Goal: Information Seeking & Learning: Learn about a topic

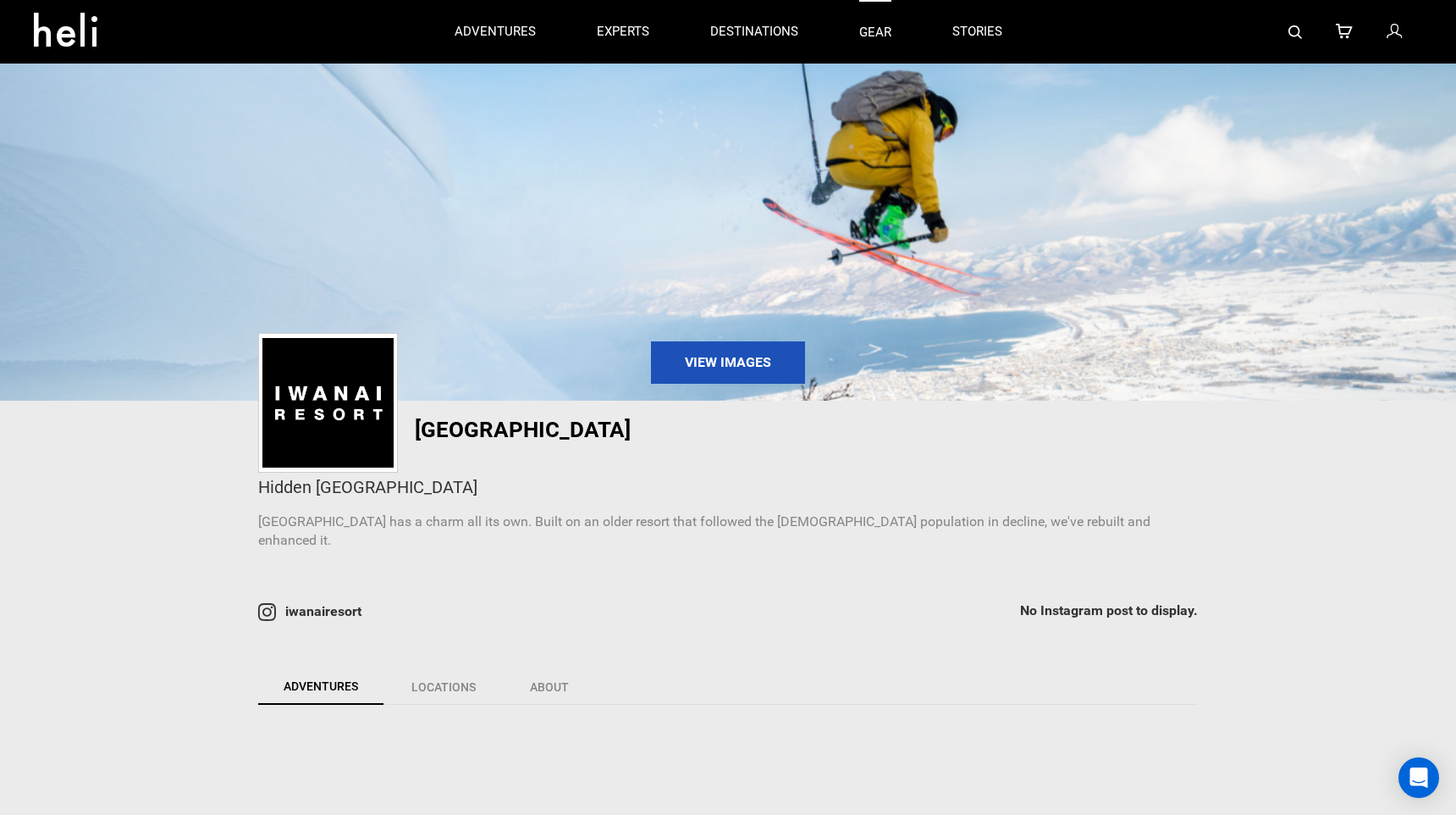
click at [883, 26] on link "gear" at bounding box center [875, 31] width 32 height 63
click at [346, 402] on img at bounding box center [327, 403] width 131 height 129
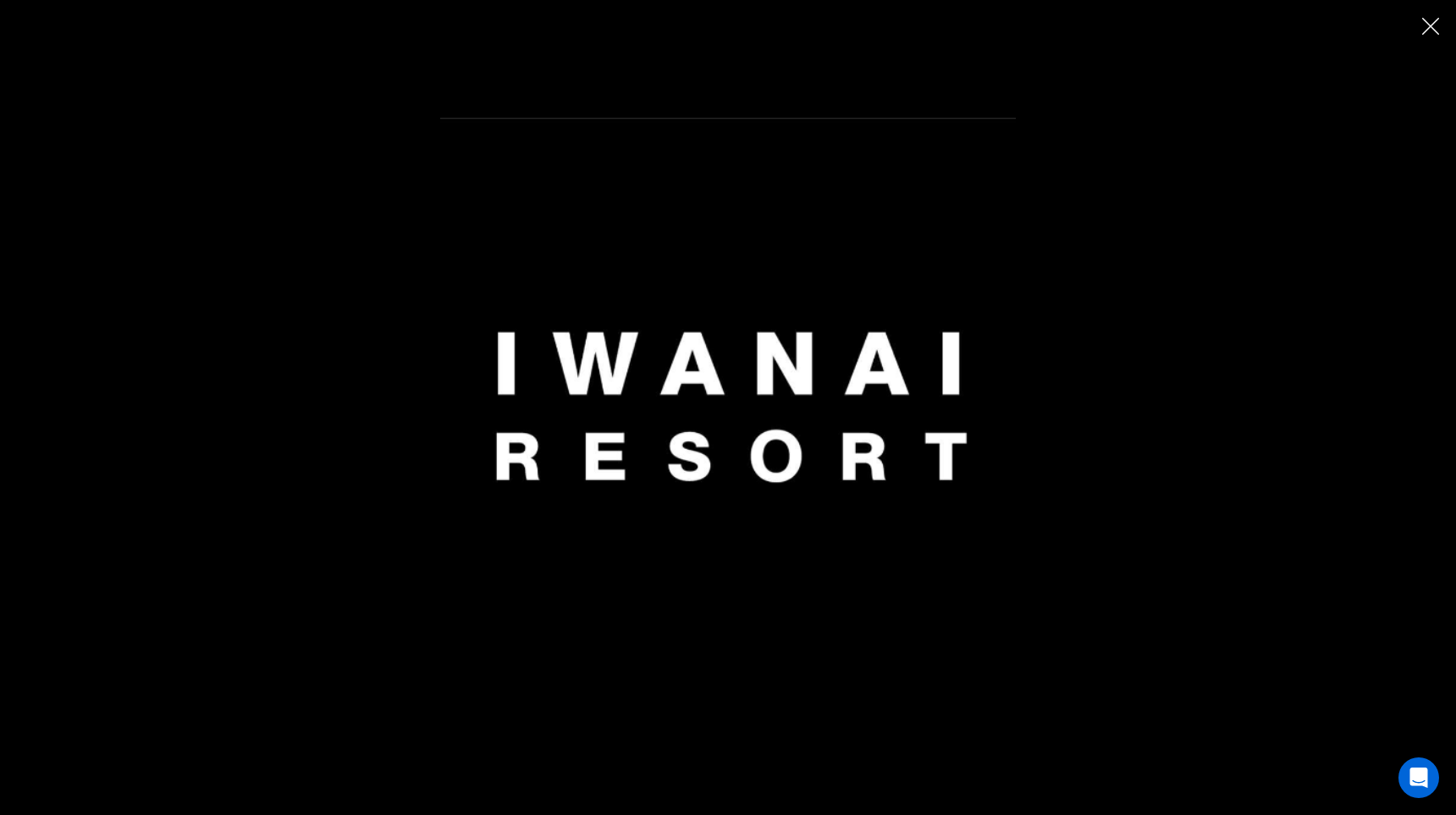
click at [1435, 31] on img "Close" at bounding box center [1430, 26] width 17 height 17
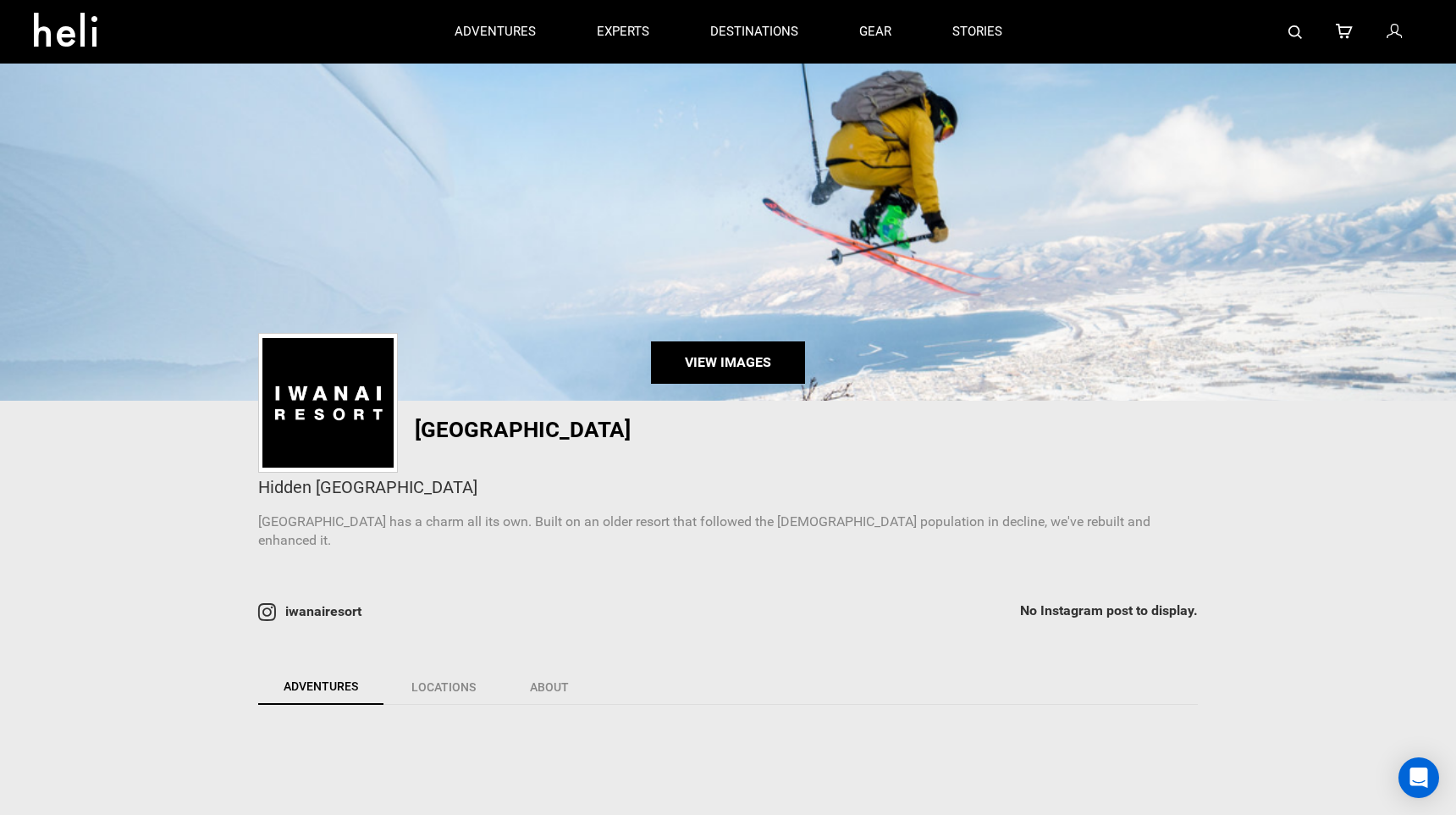
click at [774, 356] on link "View Images" at bounding box center [728, 362] width 154 height 42
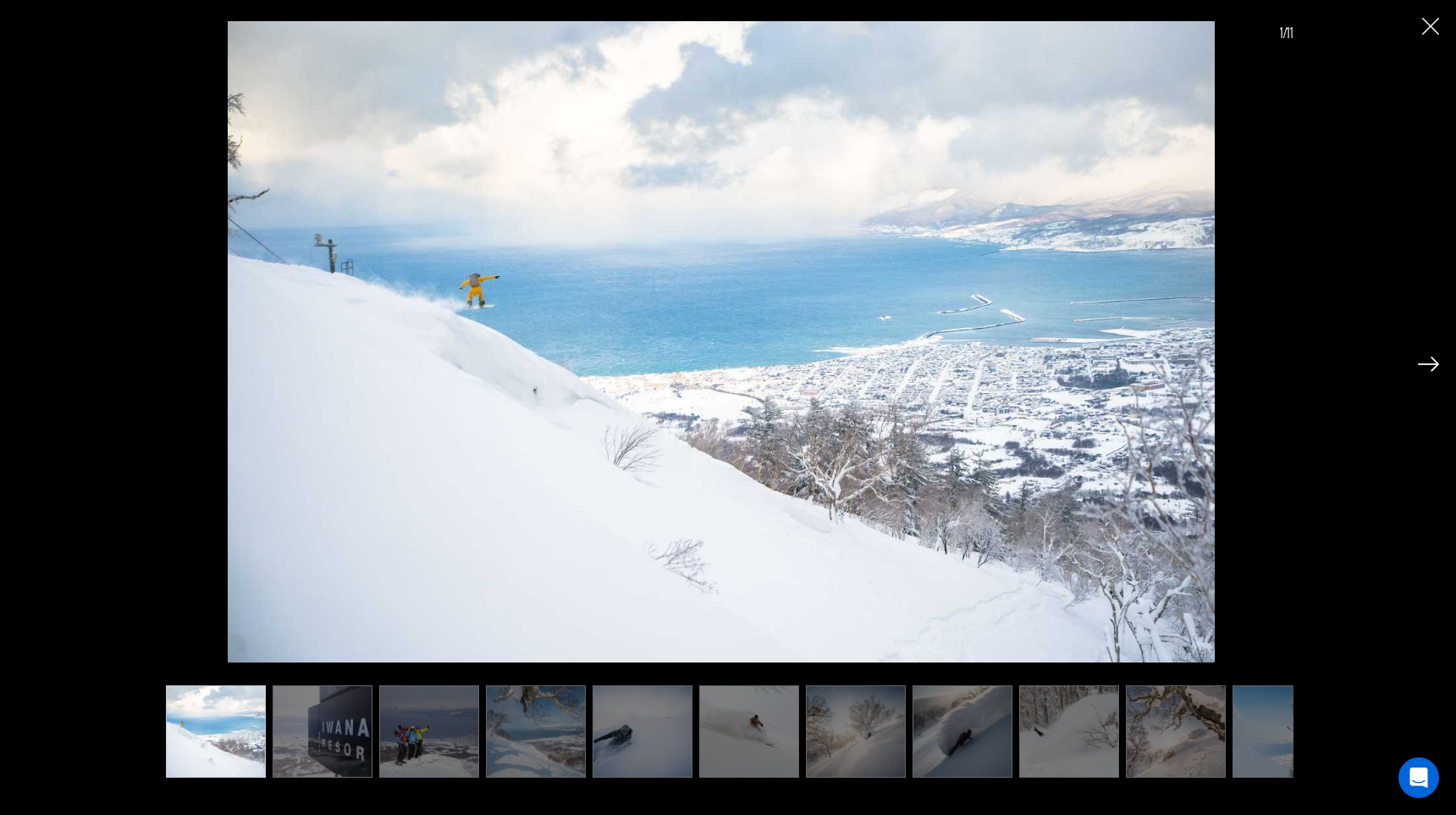
click at [1425, 370] on img at bounding box center [1428, 363] width 21 height 15
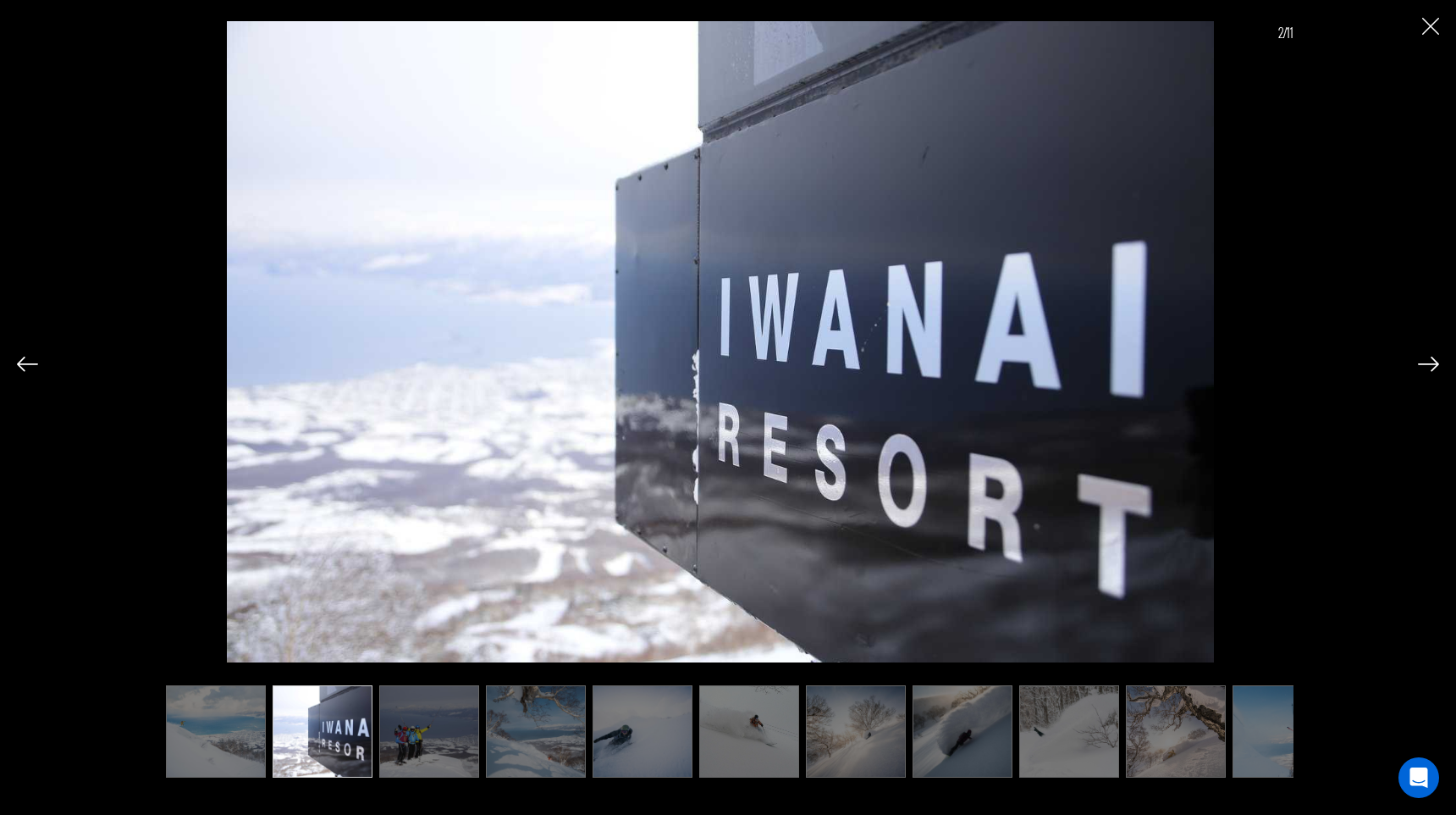
click at [1425, 370] on img at bounding box center [1428, 363] width 21 height 15
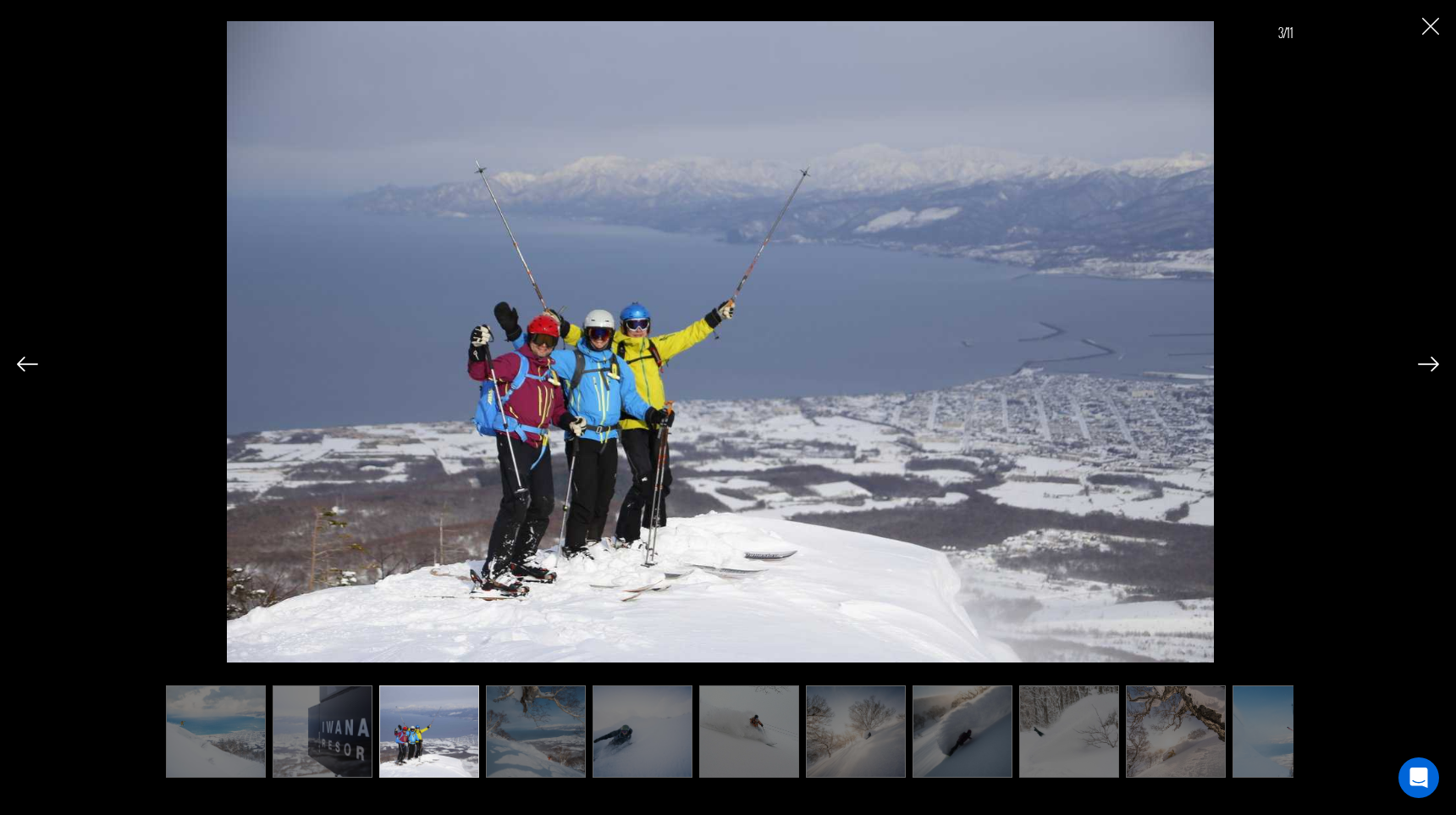
click at [1425, 370] on img at bounding box center [1428, 363] width 21 height 15
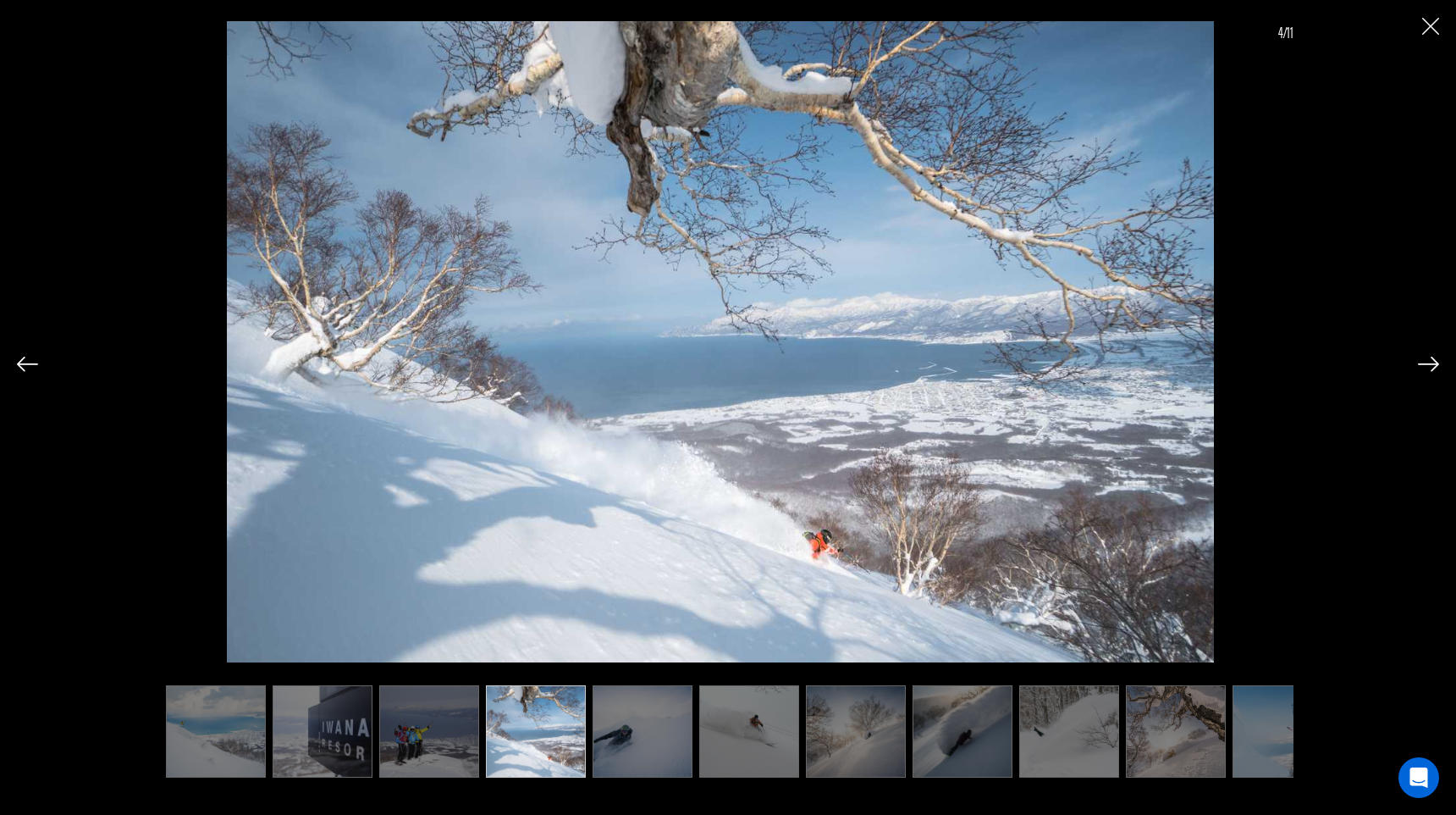
click at [1425, 370] on img at bounding box center [1428, 363] width 21 height 15
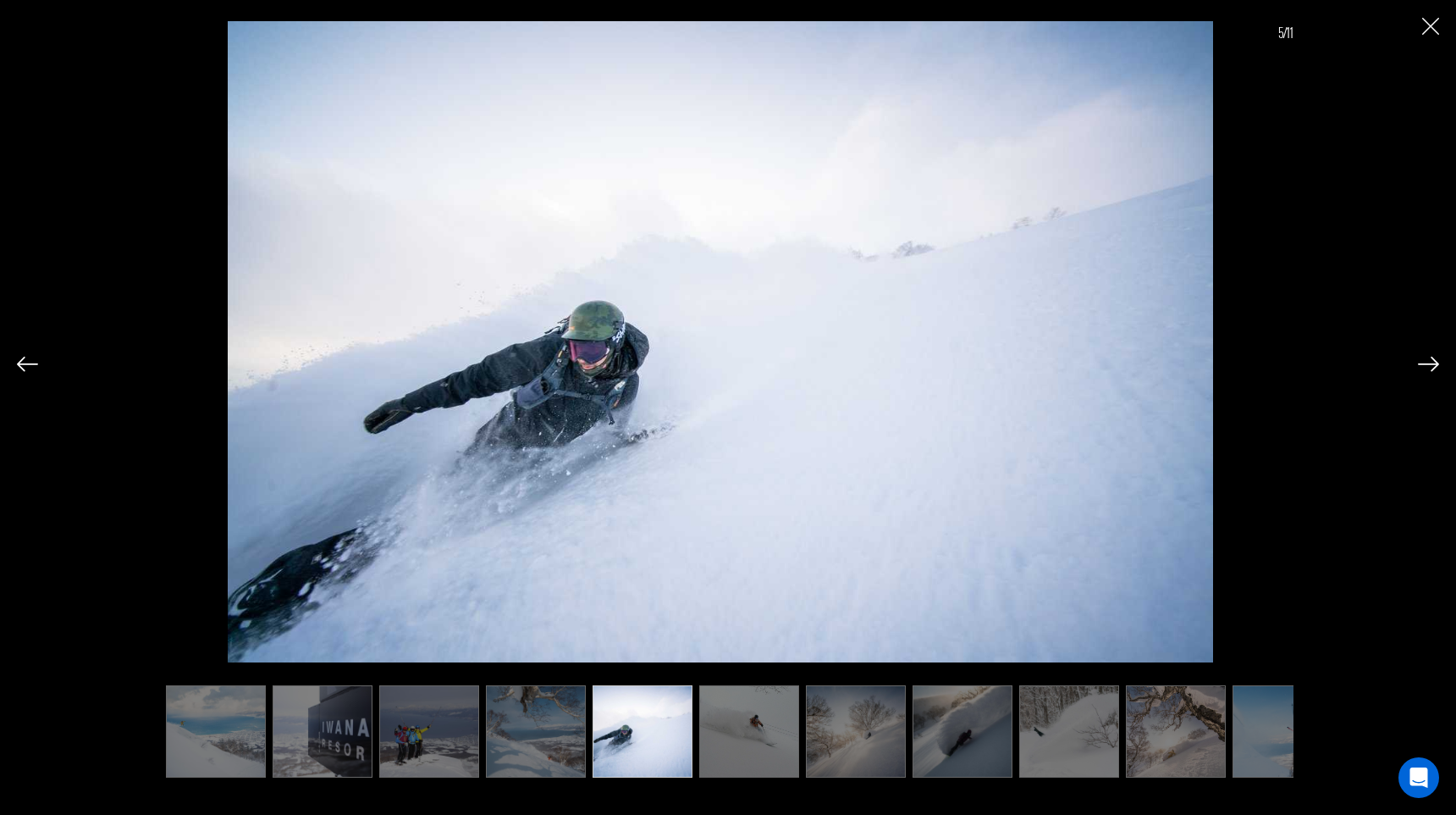
click at [1425, 370] on img at bounding box center [1428, 363] width 21 height 15
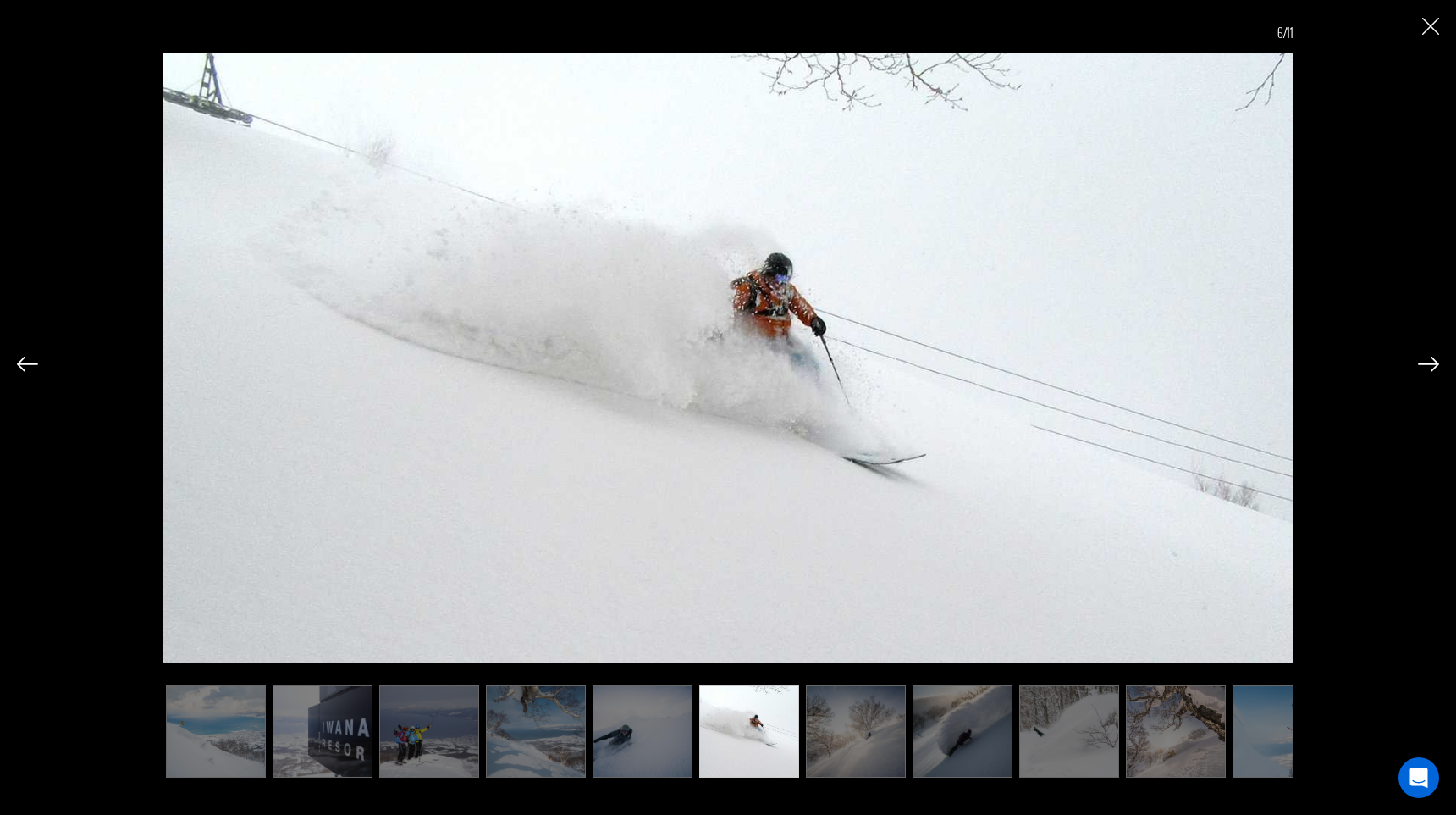
click at [1425, 370] on img at bounding box center [1428, 363] width 21 height 15
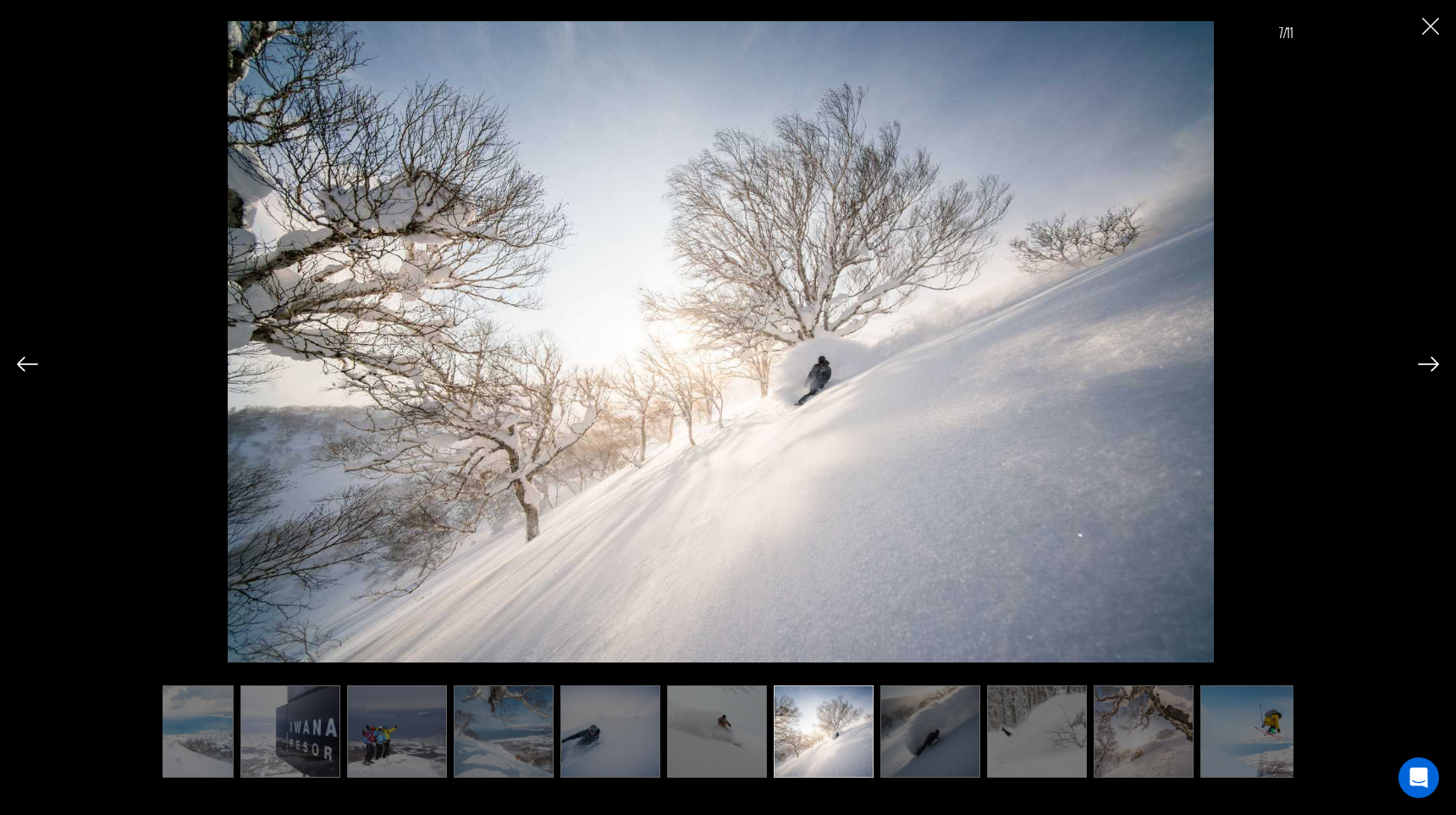
scroll to position [0, 42]
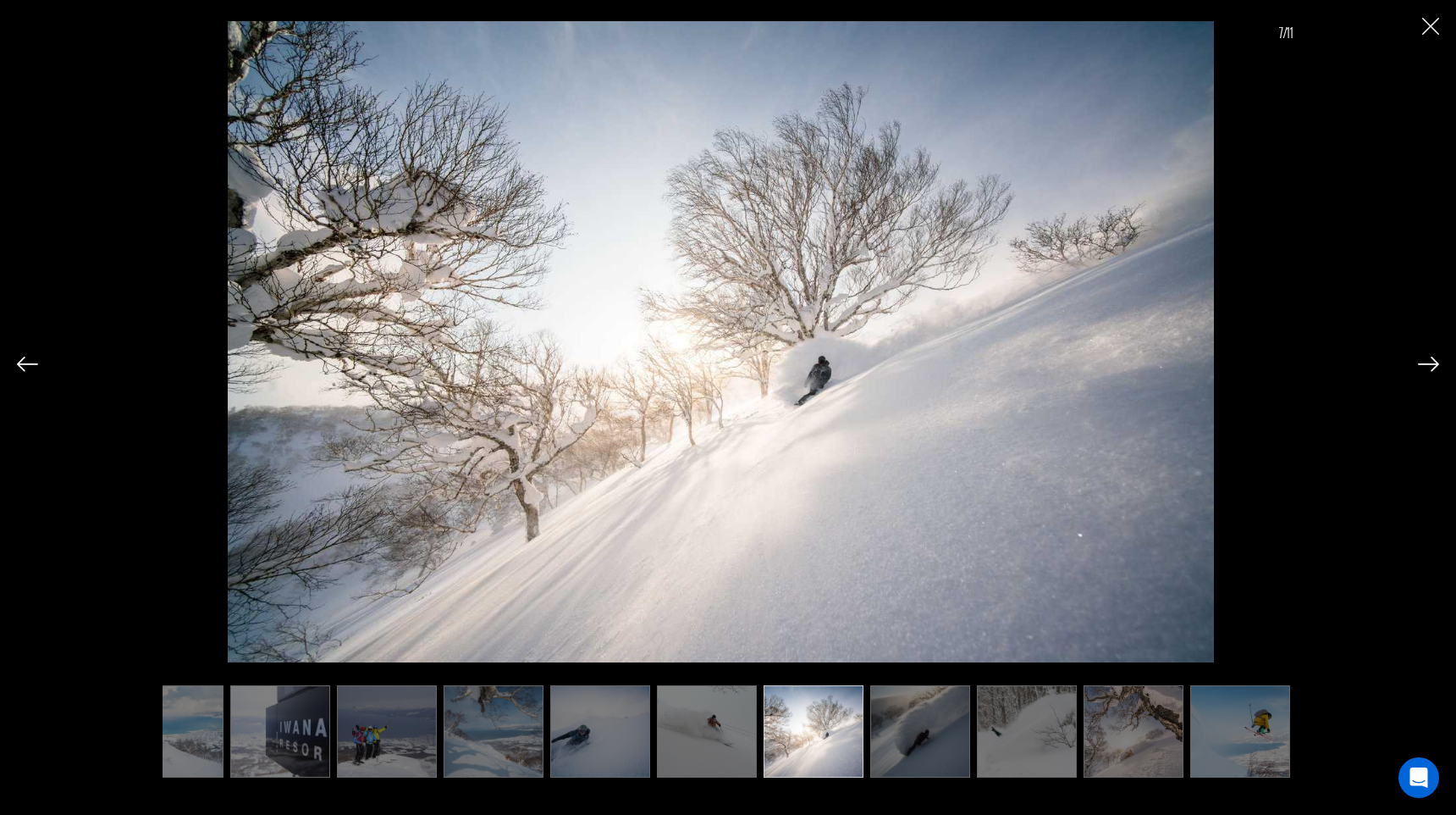
click at [1425, 370] on img at bounding box center [1428, 363] width 21 height 15
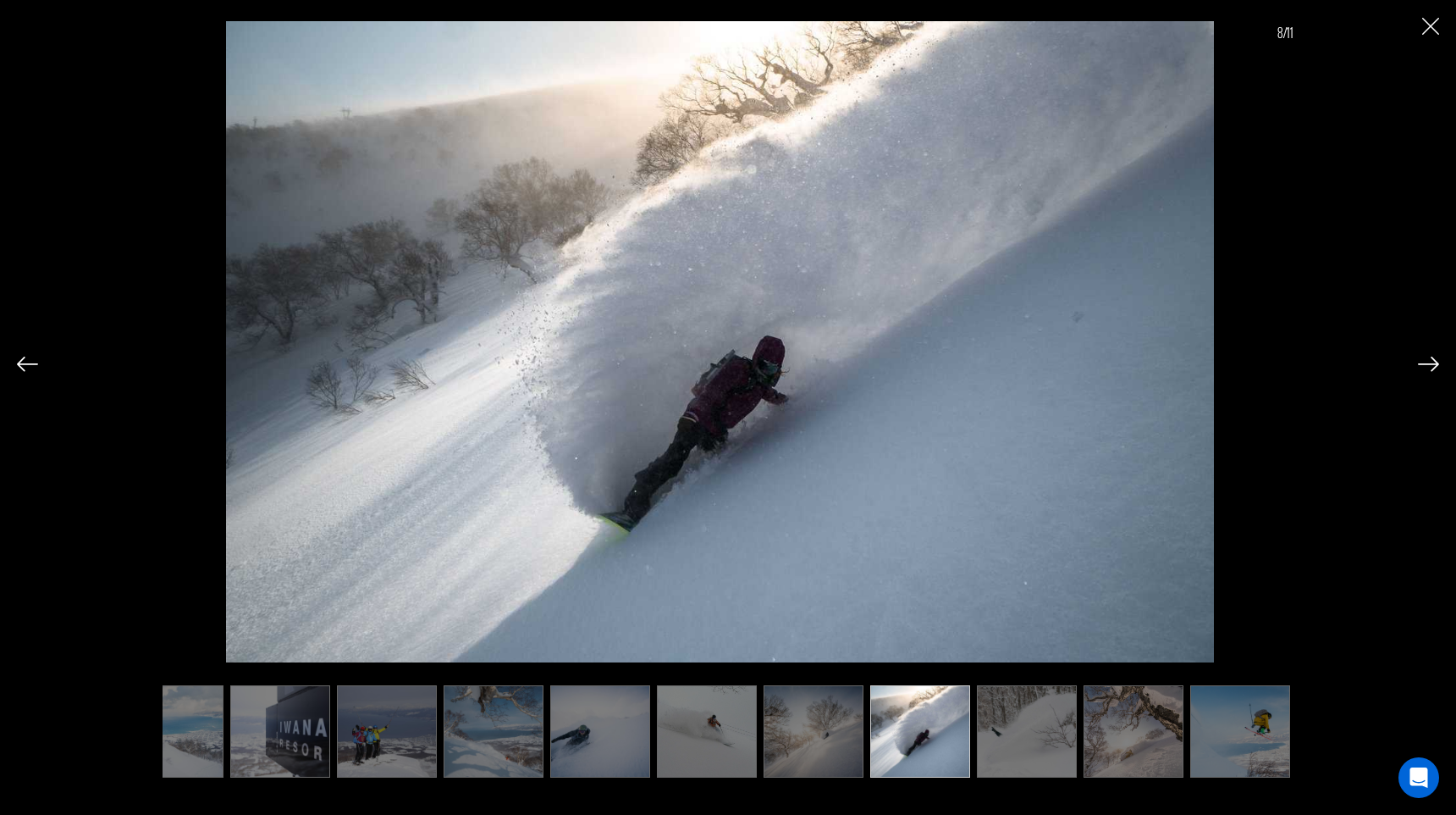
click at [1425, 370] on img at bounding box center [1428, 363] width 21 height 15
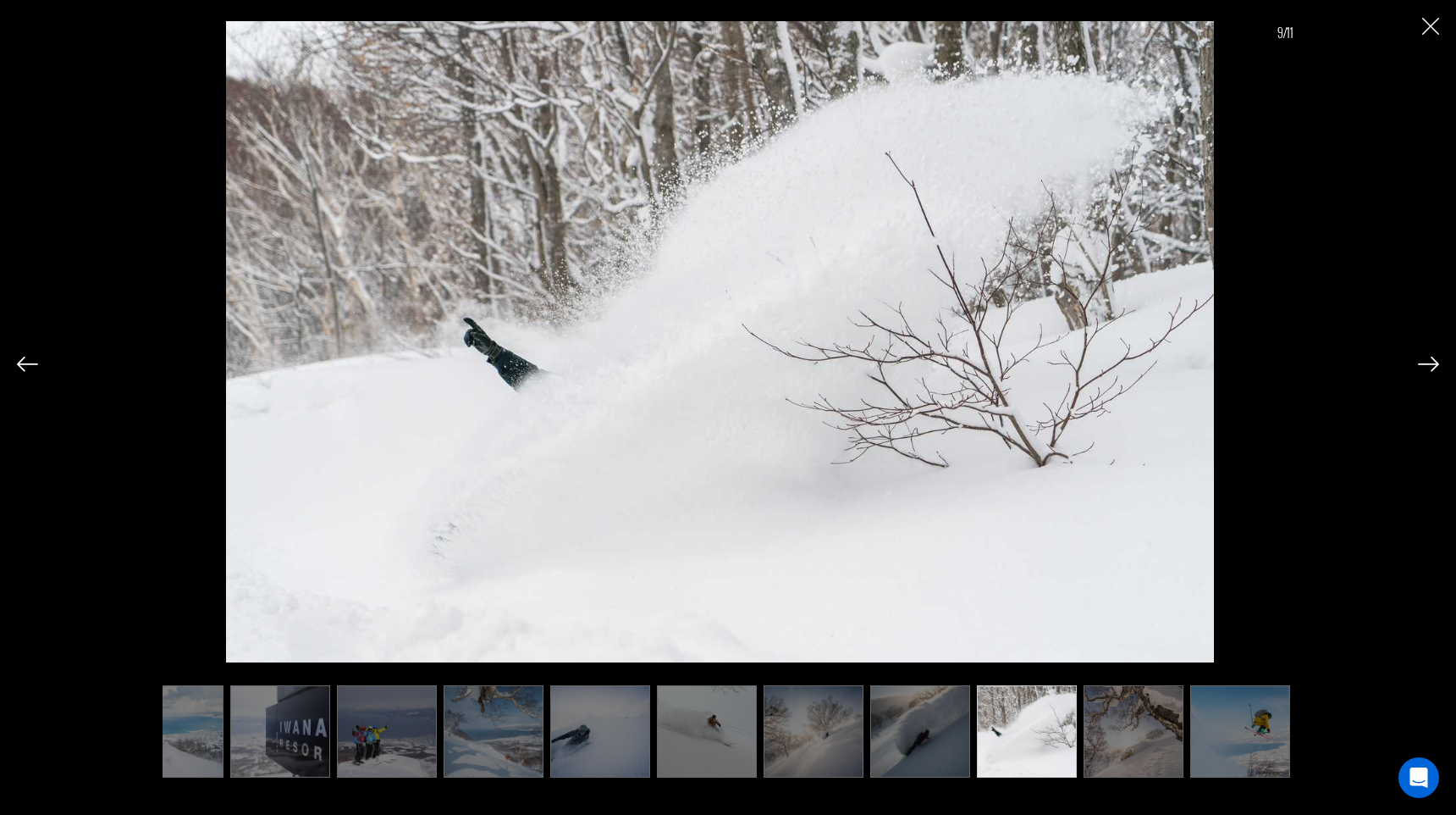
click at [1425, 370] on img at bounding box center [1428, 363] width 21 height 15
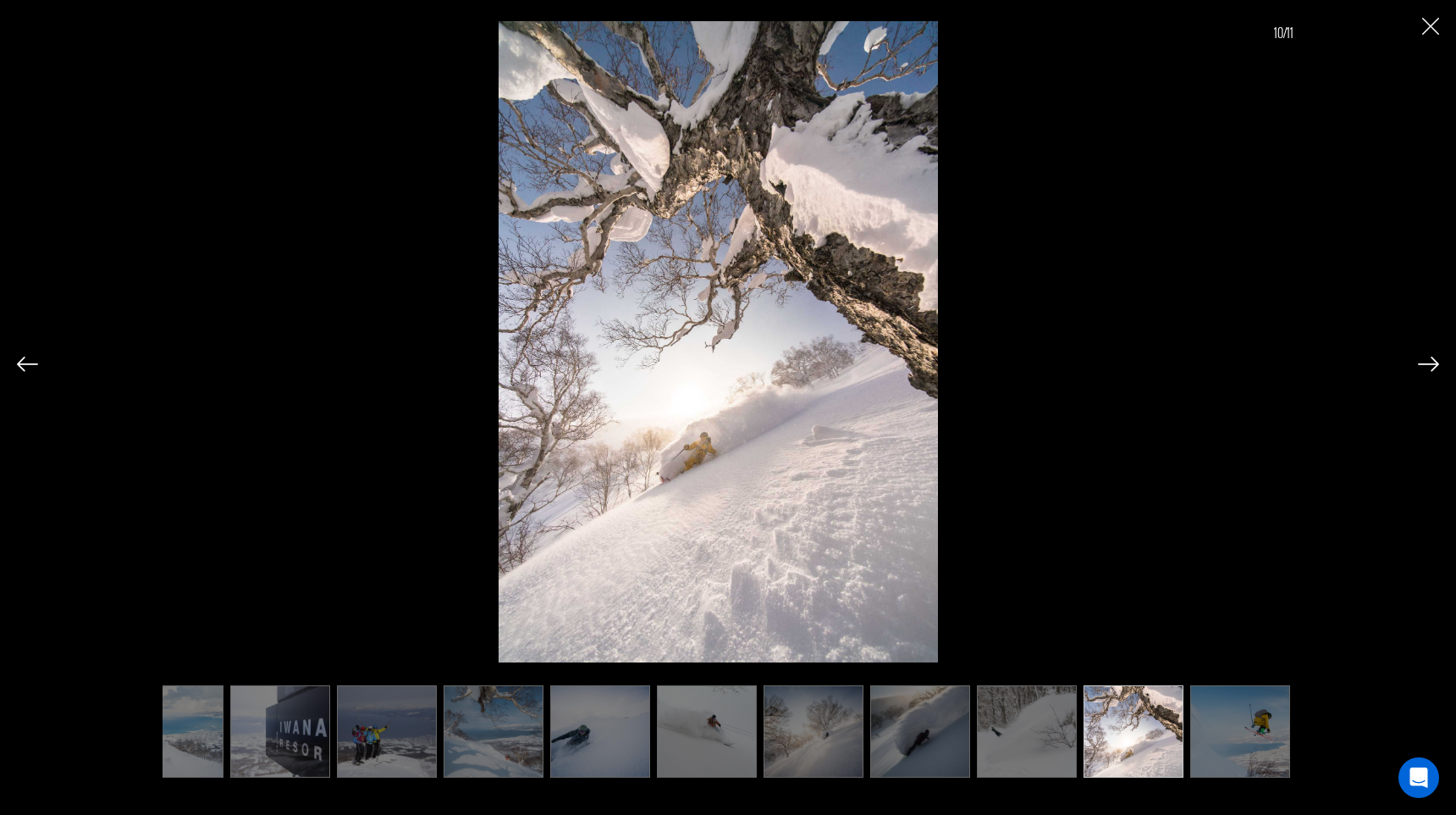
click at [1425, 370] on img at bounding box center [1428, 363] width 21 height 15
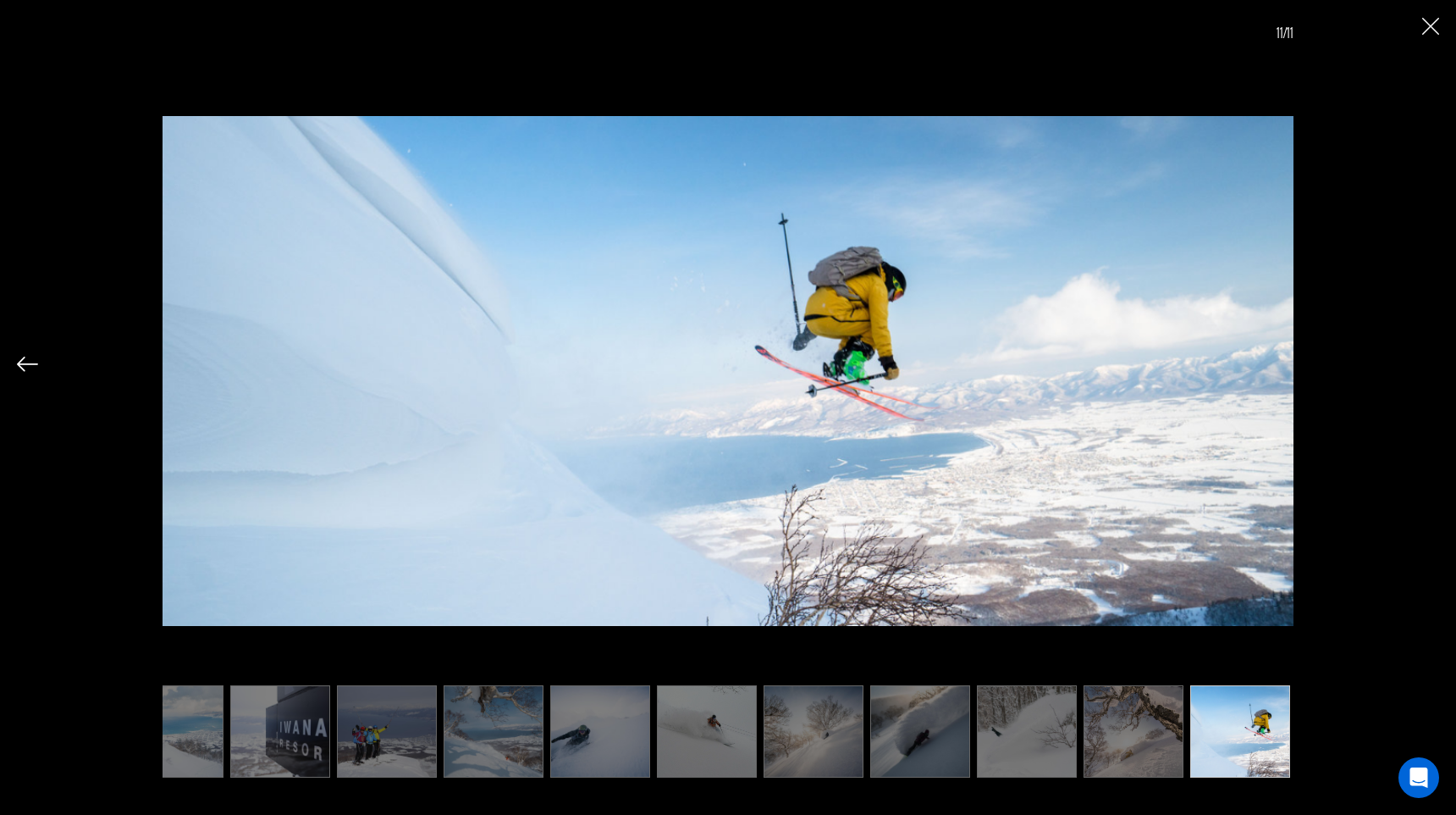
click at [1425, 370] on div "11/11" at bounding box center [728, 387] width 1422 height 774
click at [1433, 20] on img "Close" at bounding box center [1430, 26] width 17 height 17
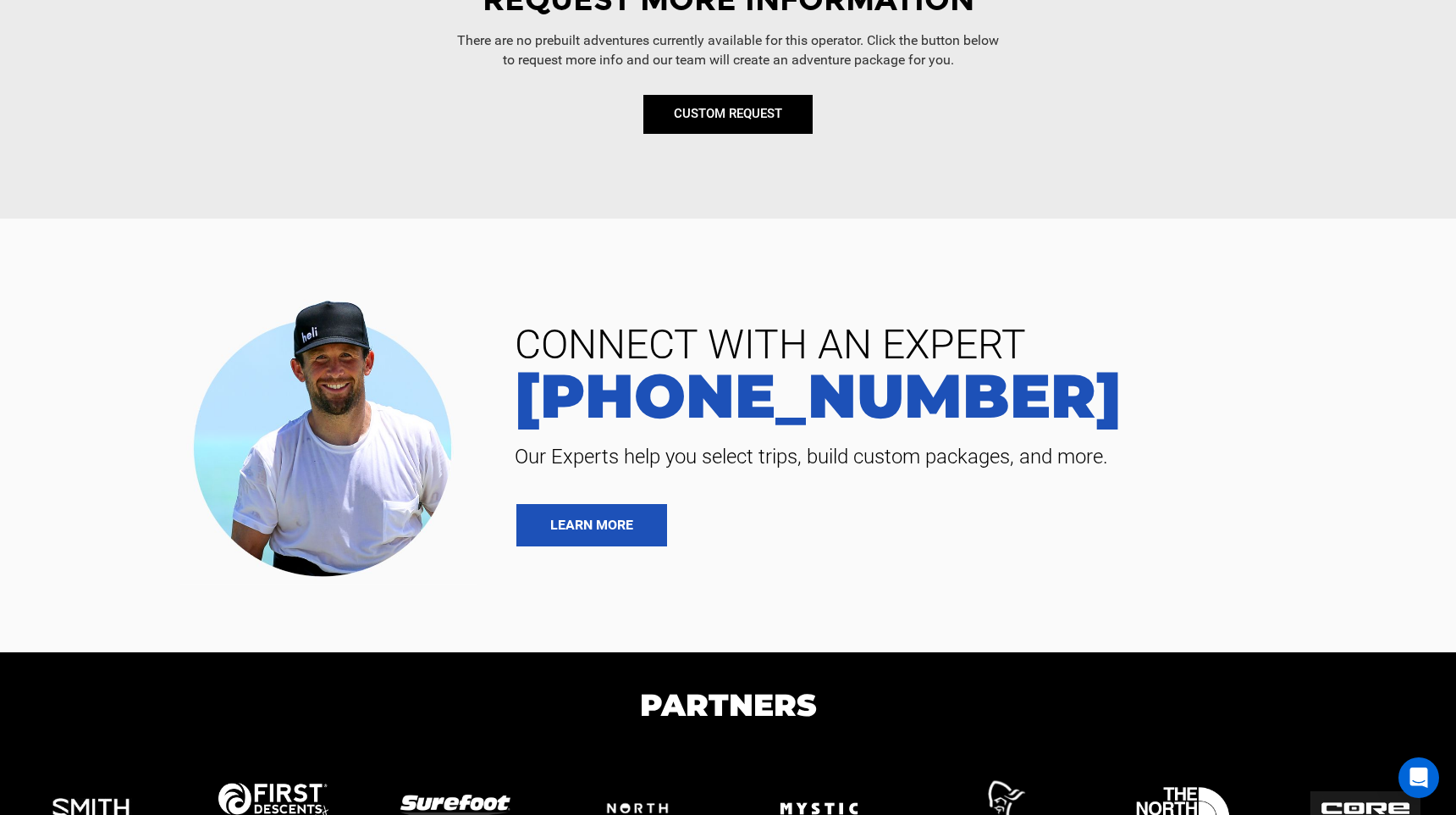
scroll to position [926, 0]
